Goal: Navigation & Orientation: Find specific page/section

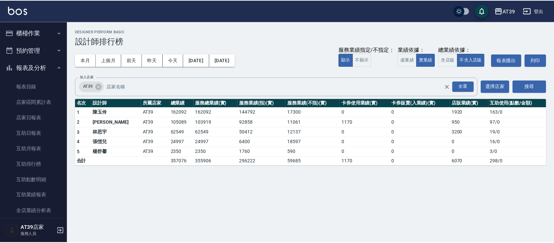
scroll to position [120, 0]
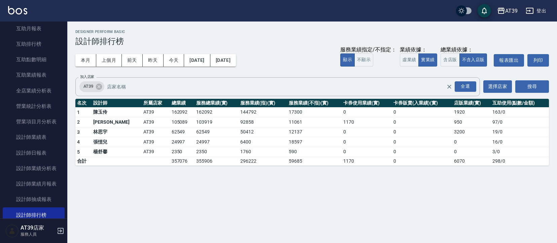
drag, startPoint x: 0, startPoint y: 0, endPoint x: 102, endPoint y: 204, distance: 228.3
click at [102, 204] on div "AT39 2025-08-01 - 2025-08-22 設計師排行榜 列印時間： 2025-08-22-11:38 Designer Perform Bas…" at bounding box center [278, 121] width 557 height 243
click at [26, 159] on link "設計師日報表" at bounding box center [34, 152] width 62 height 15
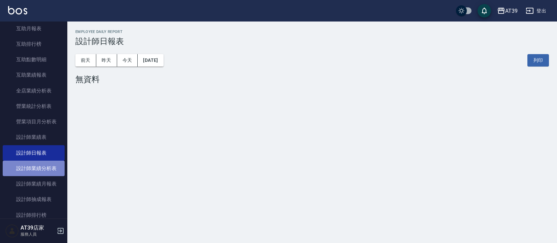
click at [42, 171] on link "設計師業績分析表" at bounding box center [34, 168] width 62 height 15
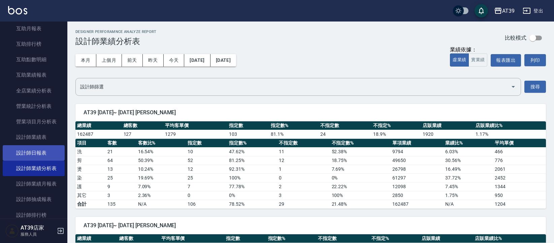
click at [36, 150] on link "設計師日報表" at bounding box center [34, 152] width 62 height 15
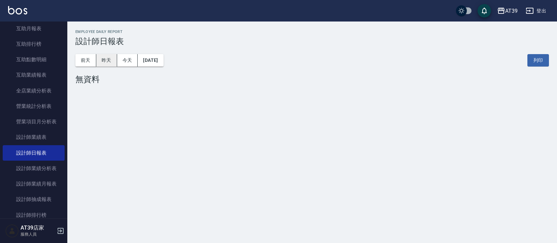
click at [111, 64] on button "昨天" at bounding box center [106, 60] width 21 height 12
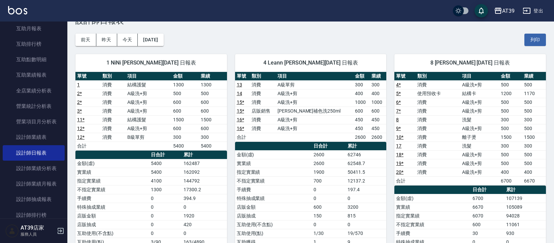
scroll to position [139, 0]
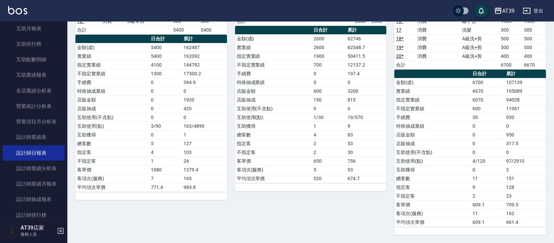
drag, startPoint x: 276, startPoint y: 116, endPoint x: 269, endPoint y: 175, distance: 59.3
click at [36, 125] on link "營業項目月分析表" at bounding box center [34, 121] width 62 height 15
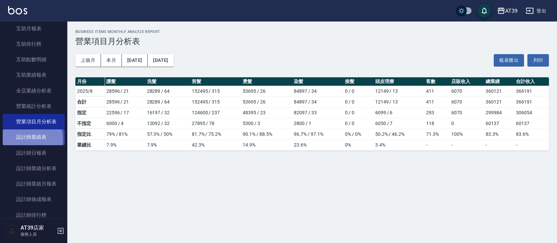
click at [30, 139] on link "設計師業績表" at bounding box center [34, 137] width 62 height 15
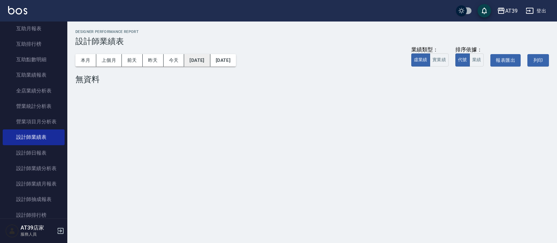
click at [197, 55] on button "2025/08/22" at bounding box center [197, 60] width 26 height 12
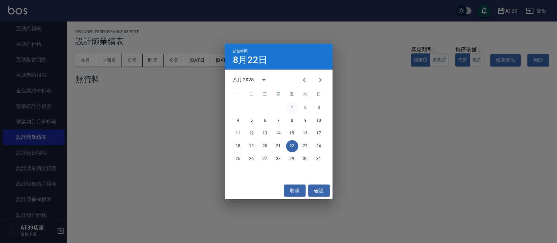
click at [292, 111] on button "1" at bounding box center [292, 108] width 12 height 12
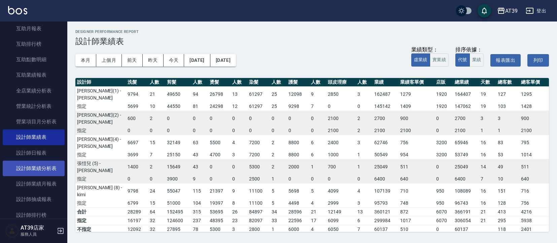
click at [55, 169] on link "設計師業績分析表" at bounding box center [34, 168] width 62 height 15
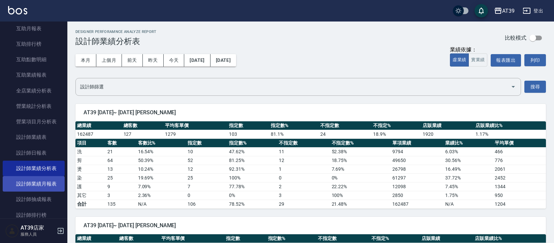
click at [50, 178] on link "設計師業績月報表" at bounding box center [34, 183] width 62 height 15
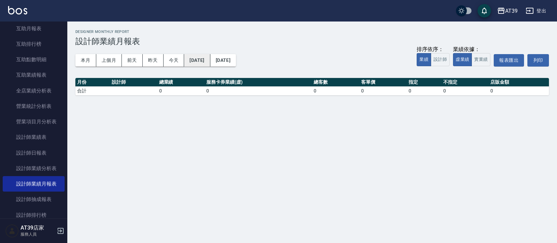
click at [202, 60] on button "2025/08/22" at bounding box center [197, 60] width 26 height 12
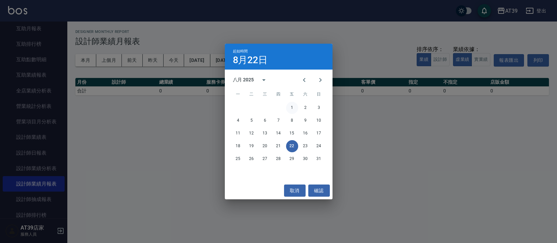
click at [291, 105] on button "1" at bounding box center [292, 108] width 12 height 12
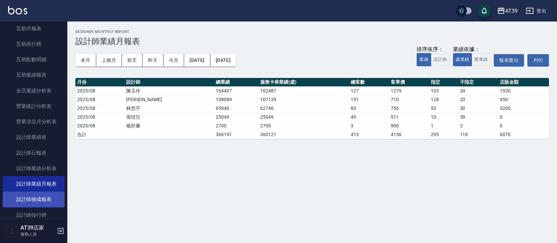
click at [41, 201] on link "設計師抽成報表" at bounding box center [34, 199] width 62 height 15
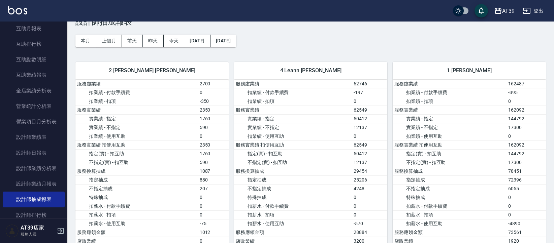
drag, startPoint x: 394, startPoint y: 89, endPoint x: 394, endPoint y: 106, distance: 17.5
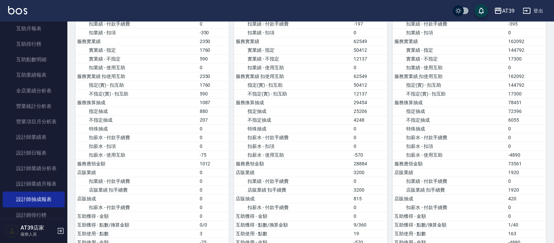
drag, startPoint x: 422, startPoint y: 96, endPoint x: 416, endPoint y: 121, distance: 26.0
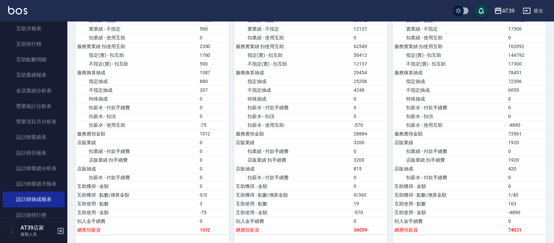
click at [459, 12] on input "checkbox" at bounding box center [458, 10] width 32 height 11
checkbox input "true"
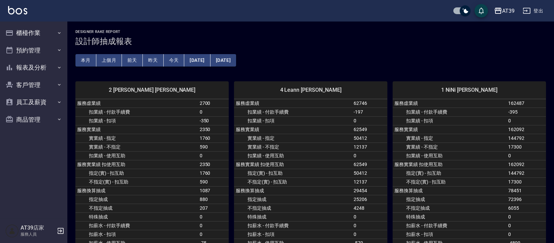
click at [466, 11] on input "checkbox" at bounding box center [465, 10] width 32 height 11
checkbox input "false"
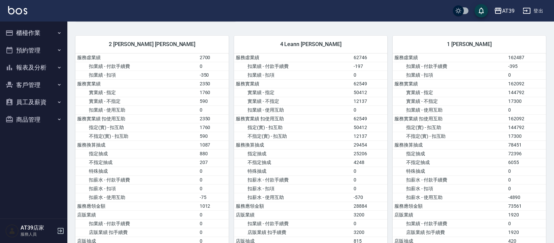
drag, startPoint x: 384, startPoint y: 72, endPoint x: 388, endPoint y: 101, distance: 28.8
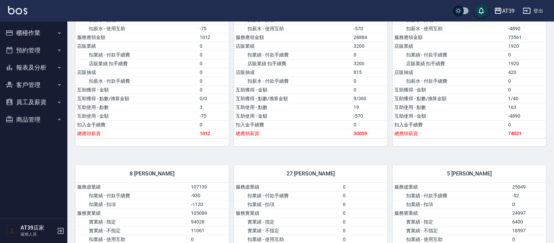
drag, startPoint x: 408, startPoint y: 89, endPoint x: 400, endPoint y: 118, distance: 30.0
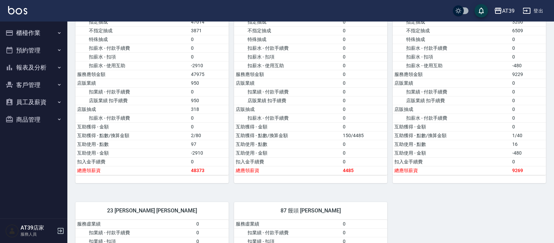
drag, startPoint x: 356, startPoint y: 74, endPoint x: 361, endPoint y: 99, distance: 25.7
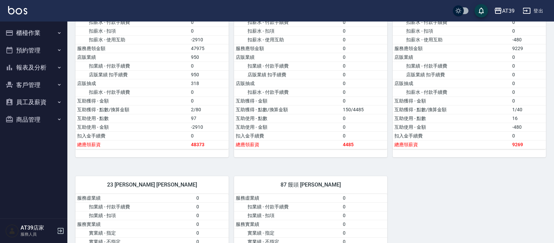
click at [36, 68] on button "報表及分析" at bounding box center [34, 67] width 62 height 17
